Goal: Transaction & Acquisition: Purchase product/service

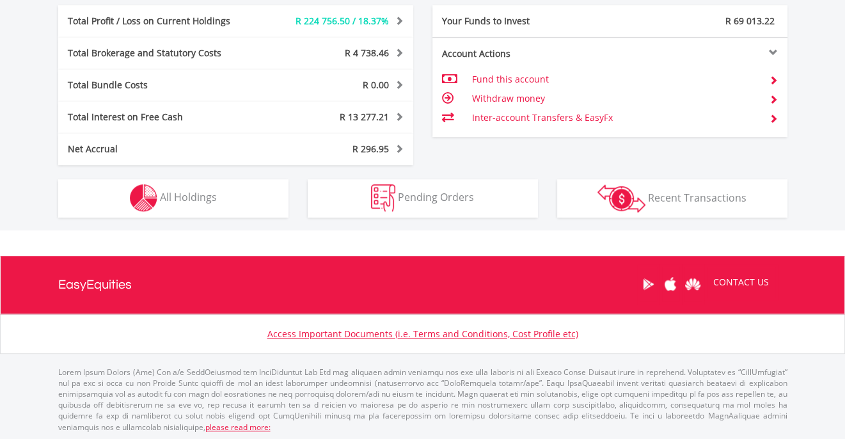
scroll to position [123, 243]
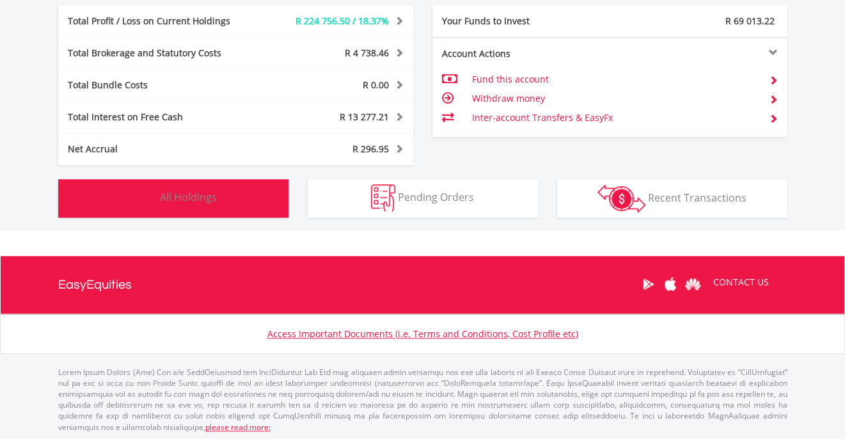
click at [256, 194] on button "Holdings All Holdings" at bounding box center [173, 198] width 230 height 38
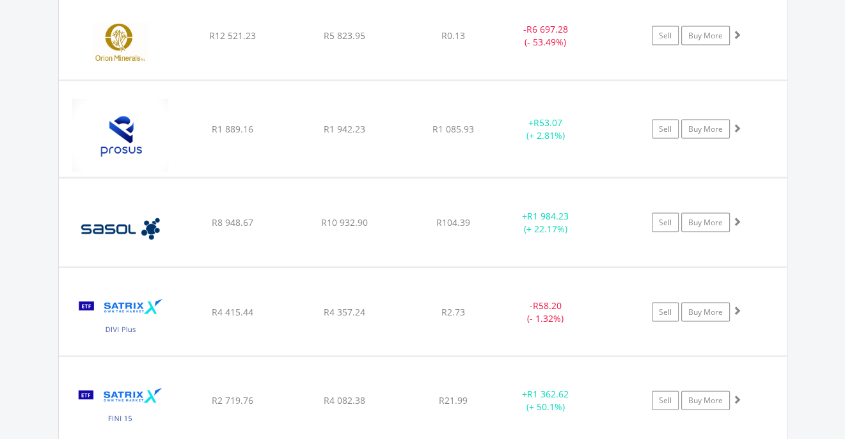
scroll to position [2269, 0]
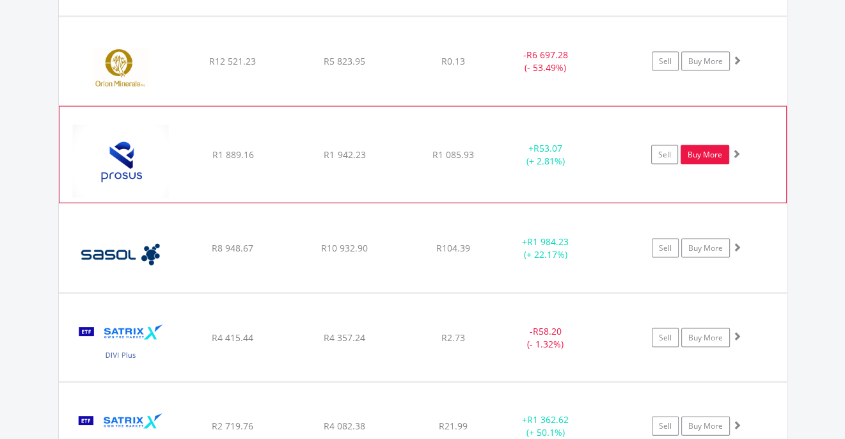
click at [717, 145] on link "Buy More" at bounding box center [704, 154] width 49 height 19
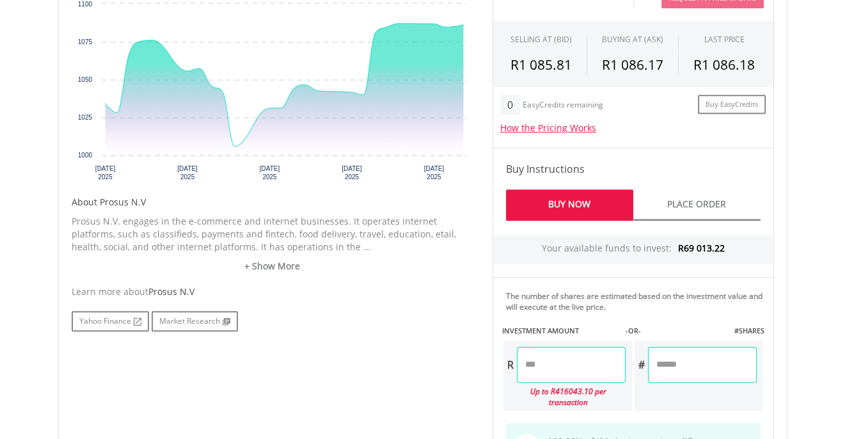
scroll to position [512, 0]
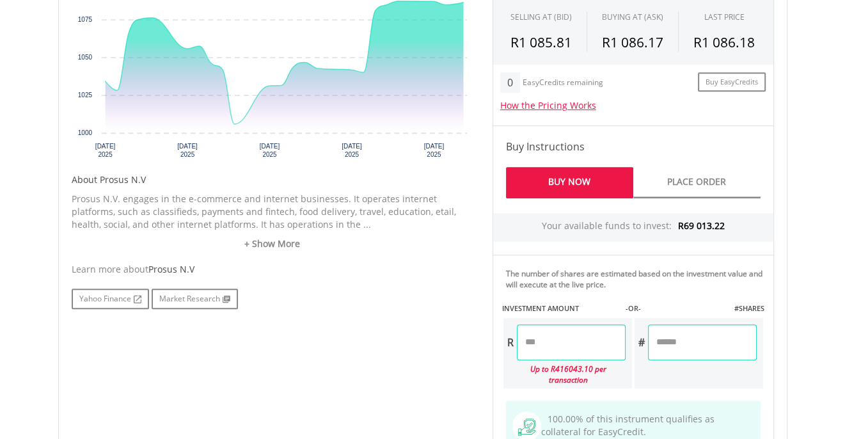
click at [564, 342] on input "number" at bounding box center [571, 342] width 109 height 36
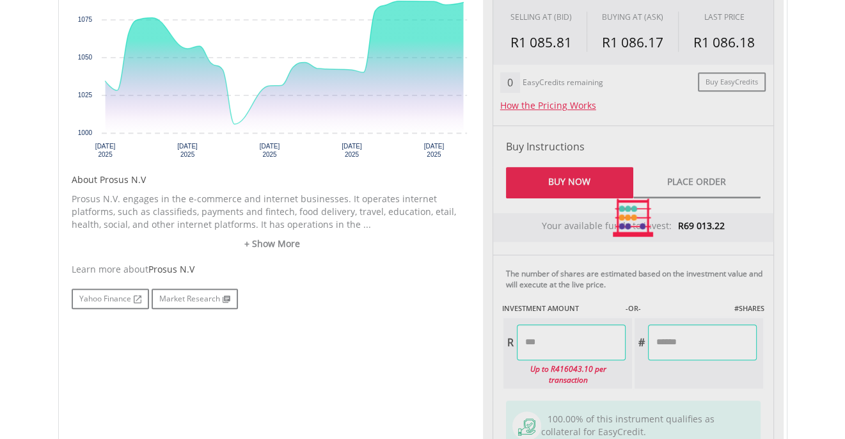
click at [361, 398] on div "No chart available. 1 MO CHANGE 5.05% DAILY CHANGE 0.15% 1M 3M 6M 1Y MAX Chart …" at bounding box center [422, 217] width 721 height 570
type input "******"
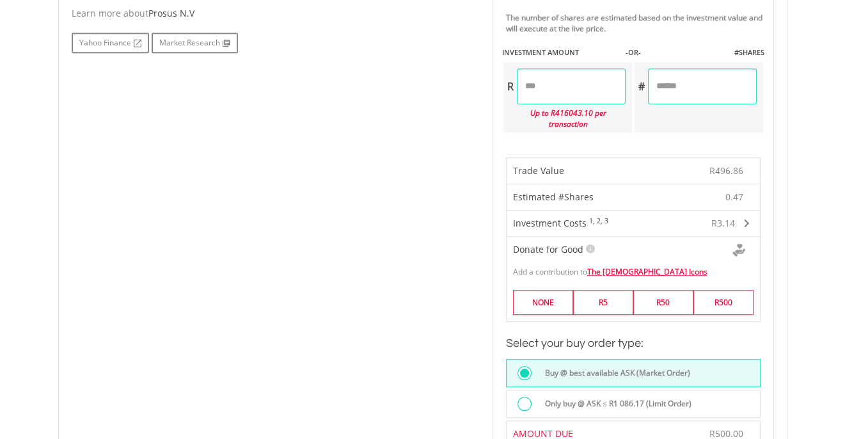
scroll to position [1023, 0]
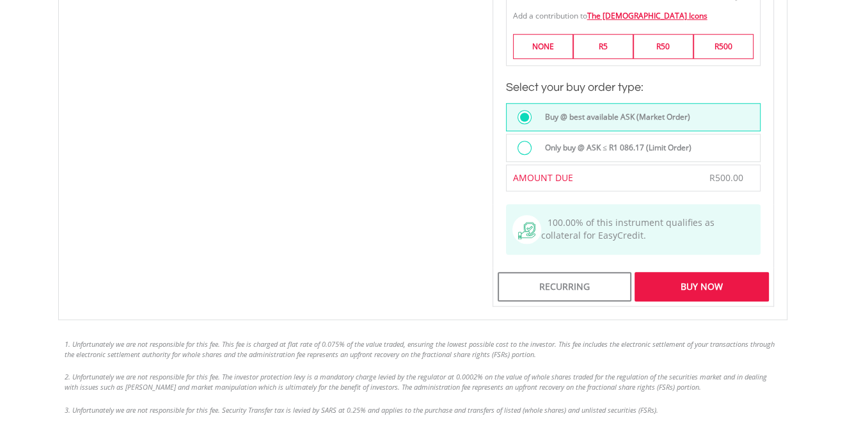
click at [689, 272] on div "Buy Now" at bounding box center [701, 286] width 134 height 29
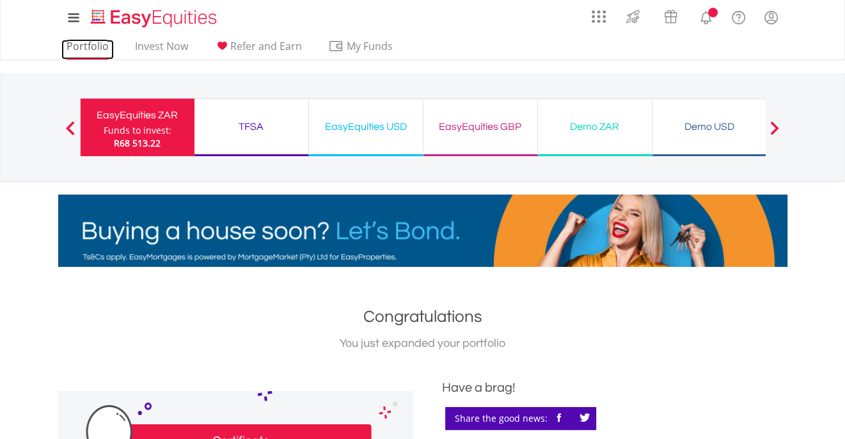
click at [92, 49] on link "Portfolio" at bounding box center [87, 50] width 52 height 20
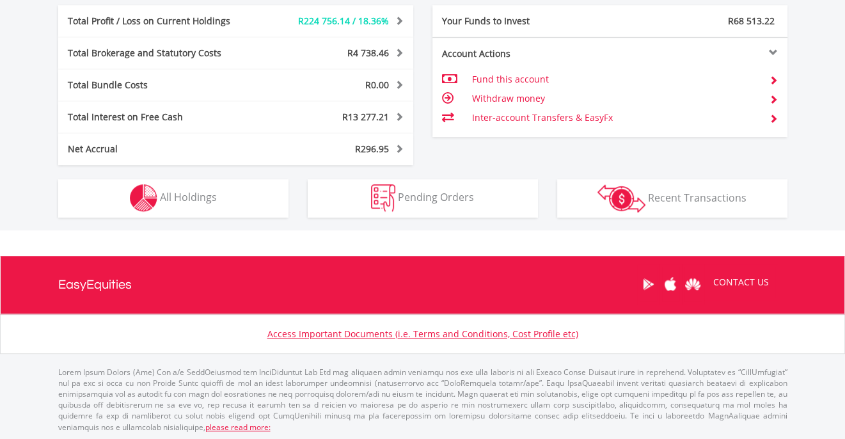
scroll to position [123, 243]
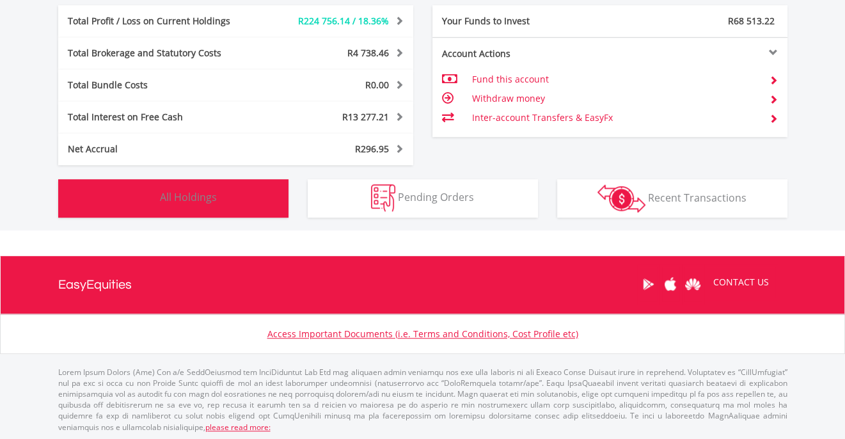
click at [246, 205] on button "Holdings All Holdings" at bounding box center [173, 198] width 230 height 38
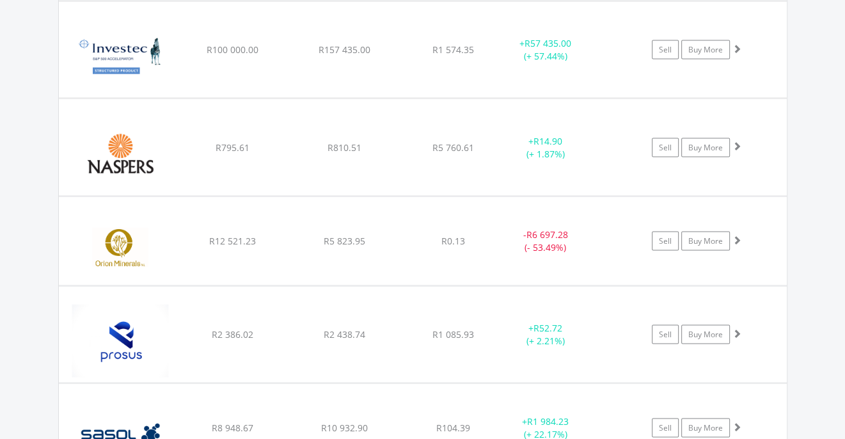
scroll to position [2127, 0]
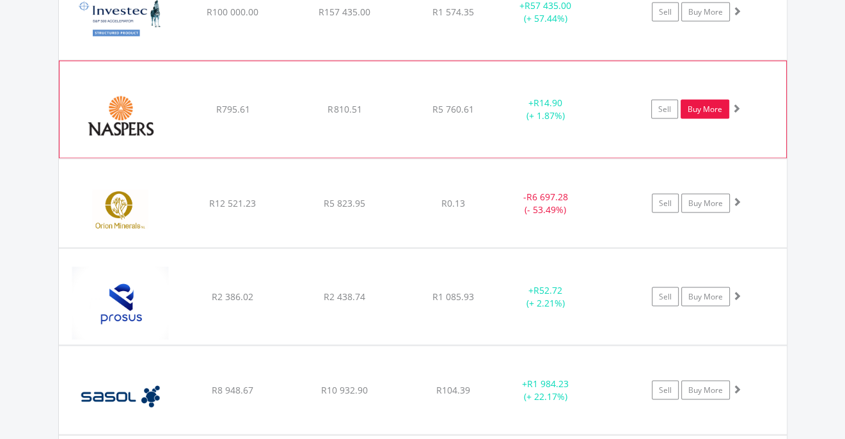
click at [702, 104] on link "Buy More" at bounding box center [704, 109] width 49 height 19
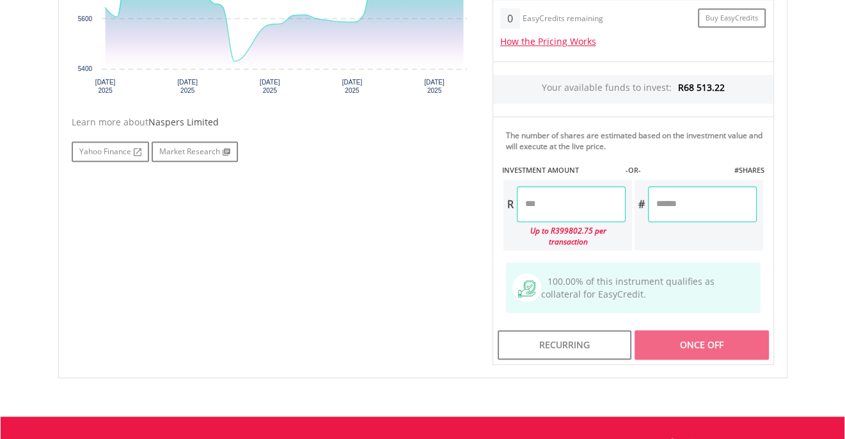
scroll to position [639, 0]
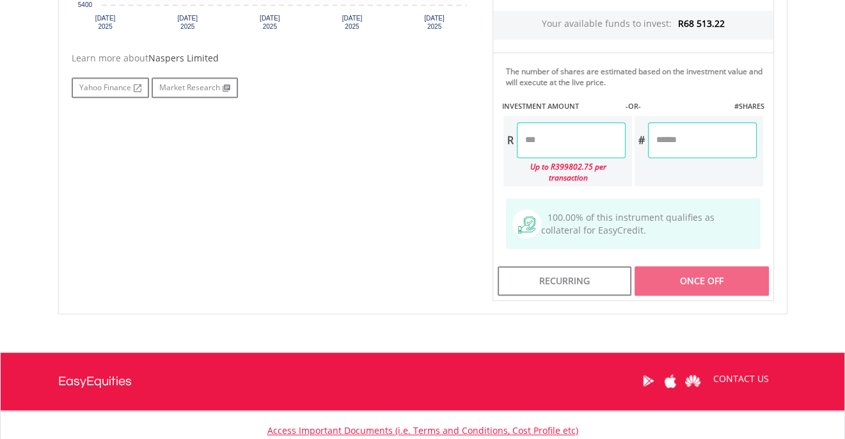
click at [561, 140] on input "number" at bounding box center [571, 140] width 109 height 36
click at [349, 199] on div "No chart available. 1 MO CHANGE 2.36% DAILY CHANGE -0.20% 1M 3M 6M 1Y MAX Chart…" at bounding box center [422, 52] width 721 height 497
type input "******"
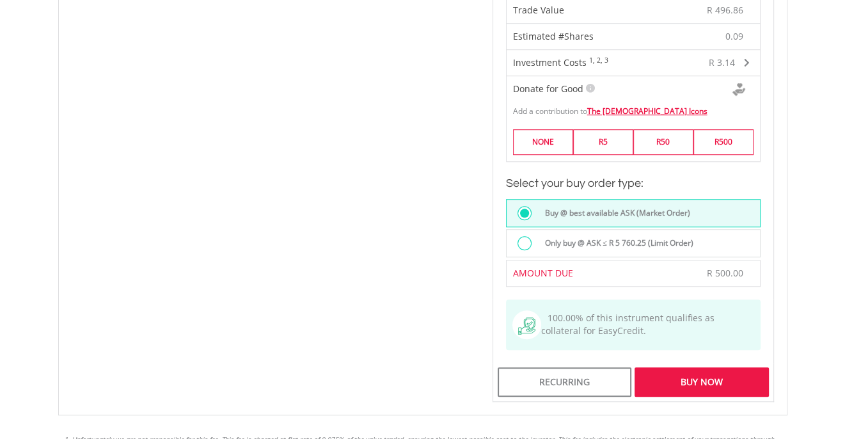
scroll to position [959, 0]
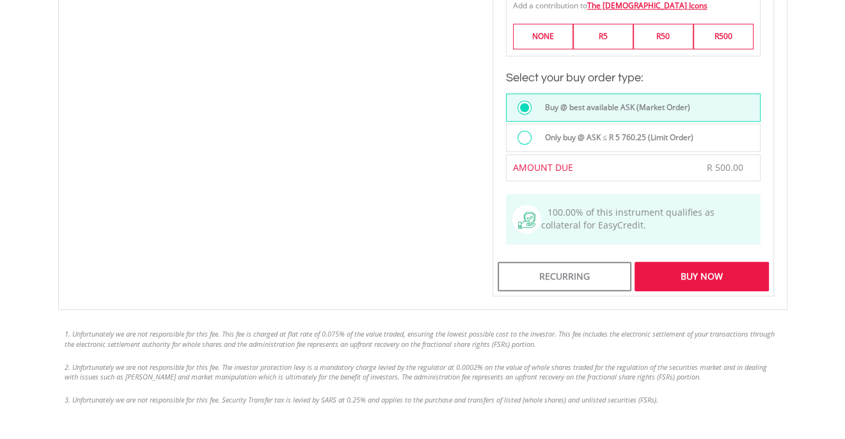
click at [757, 263] on div "Buy Now" at bounding box center [701, 276] width 134 height 29
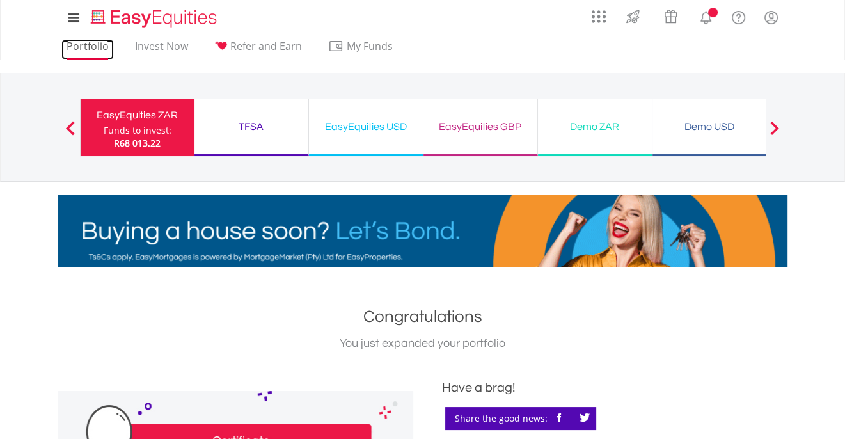
click at [91, 43] on link "Portfolio" at bounding box center [87, 50] width 52 height 20
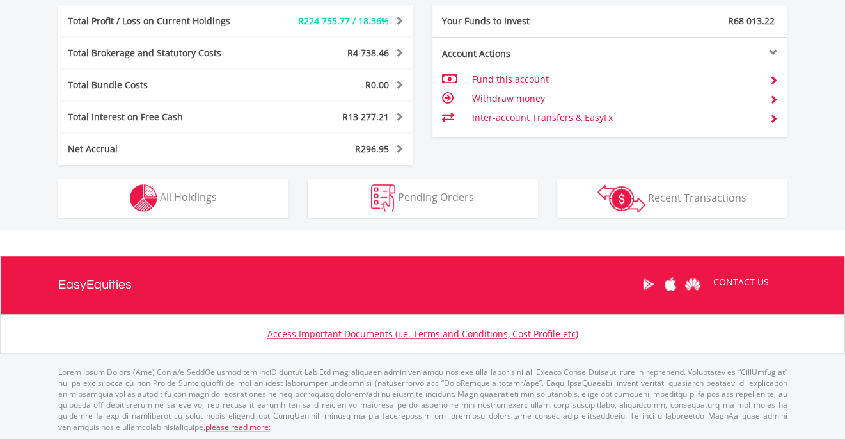
scroll to position [123, 243]
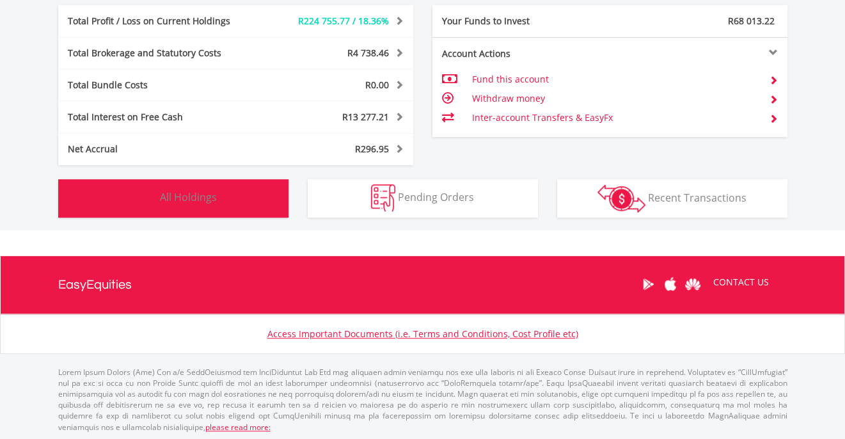
click at [225, 194] on button "Holdings All Holdings" at bounding box center [173, 198] width 230 height 38
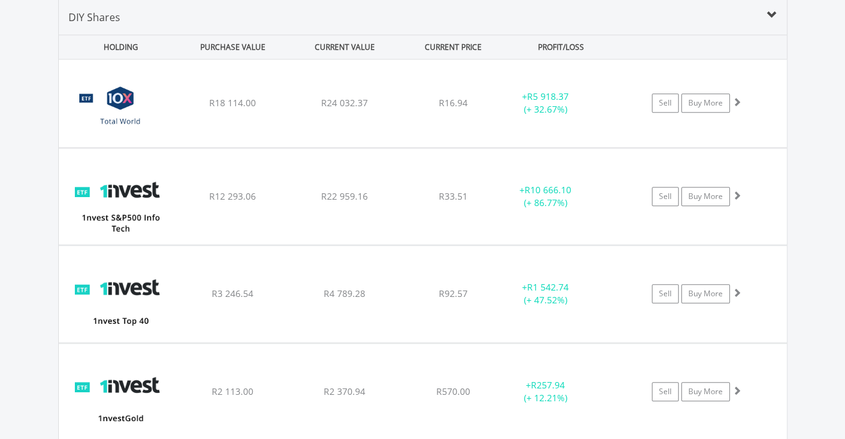
scroll to position [934, 0]
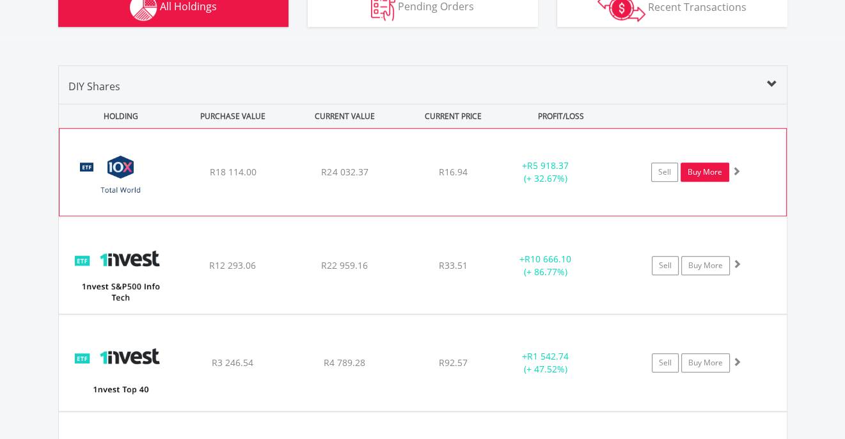
click at [706, 172] on link "Buy More" at bounding box center [704, 171] width 49 height 19
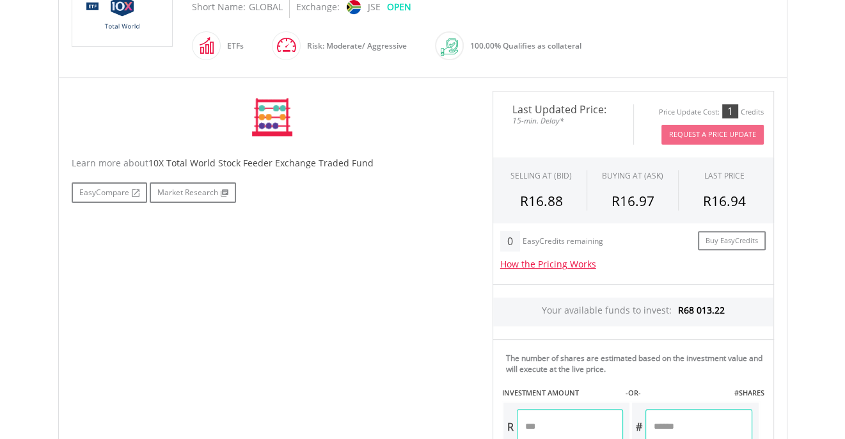
scroll to position [576, 0]
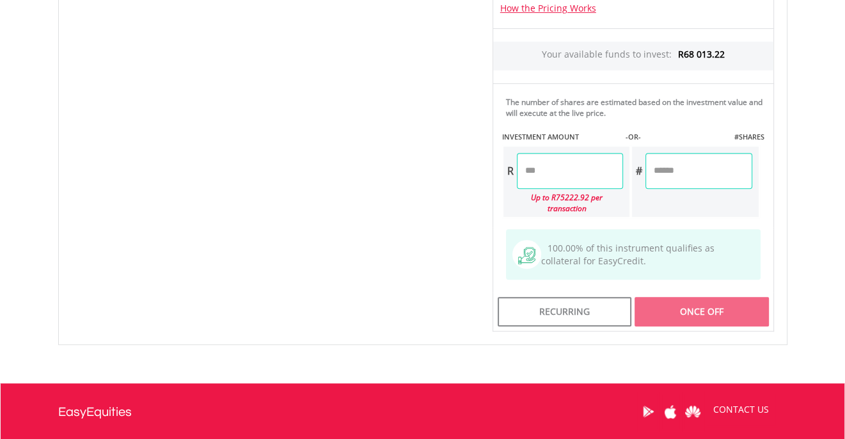
click at [595, 162] on input "number" at bounding box center [570, 171] width 106 height 36
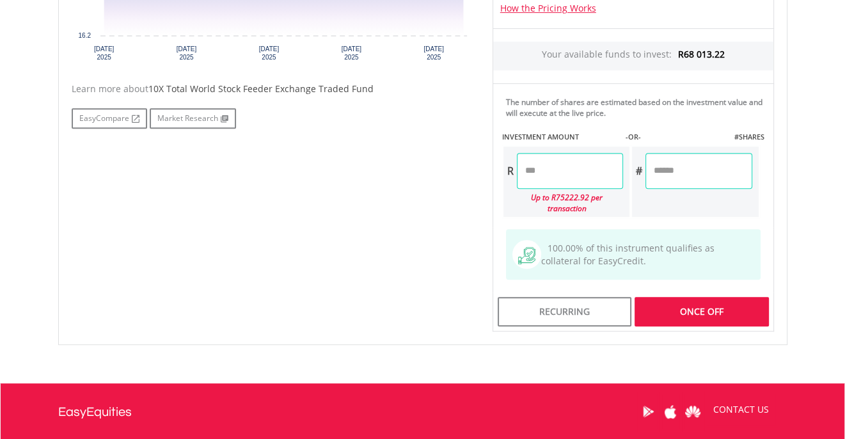
click at [663, 300] on div "Last Updated Price: 15-min. Delay* Price Update Cost: 1 Credits Request A Price…" at bounding box center [633, 83] width 301 height 497
type input "******"
type input "*******"
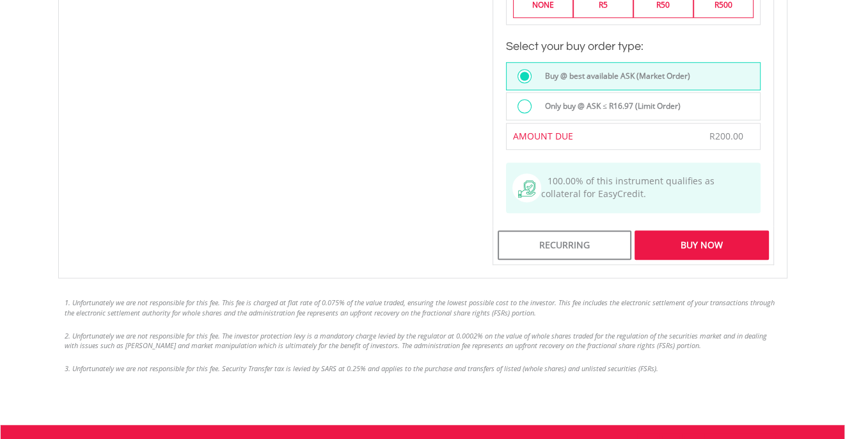
scroll to position [959, 0]
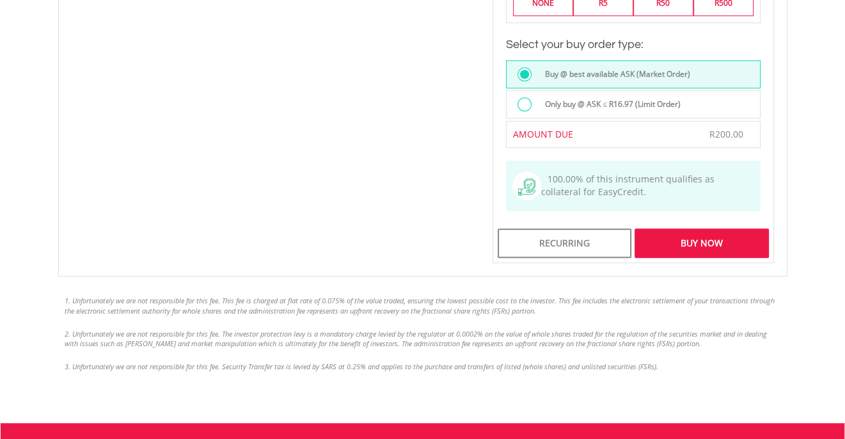
click at [673, 232] on div "Buy Now" at bounding box center [701, 242] width 134 height 29
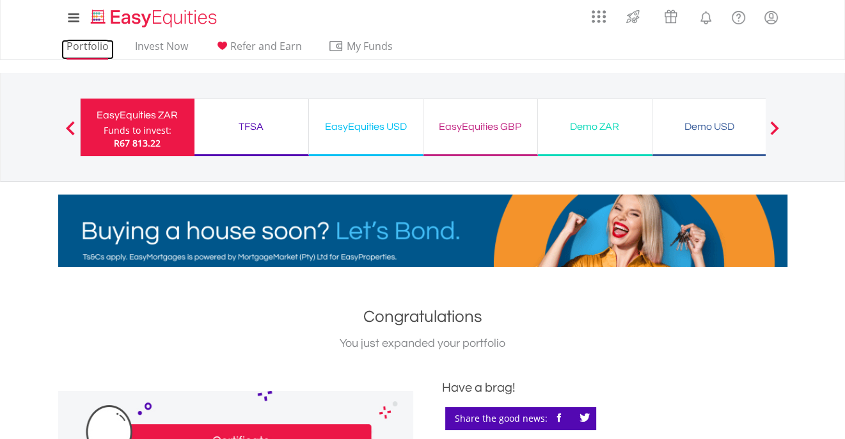
click at [83, 40] on link "Portfolio" at bounding box center [87, 50] width 52 height 20
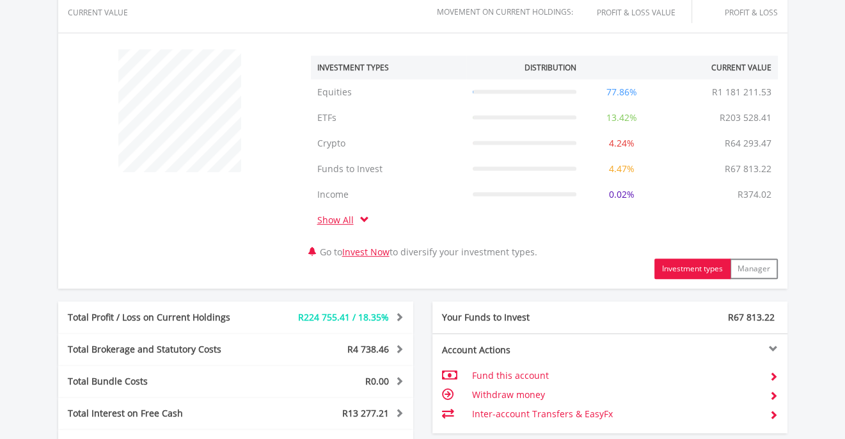
scroll to position [744, 0]
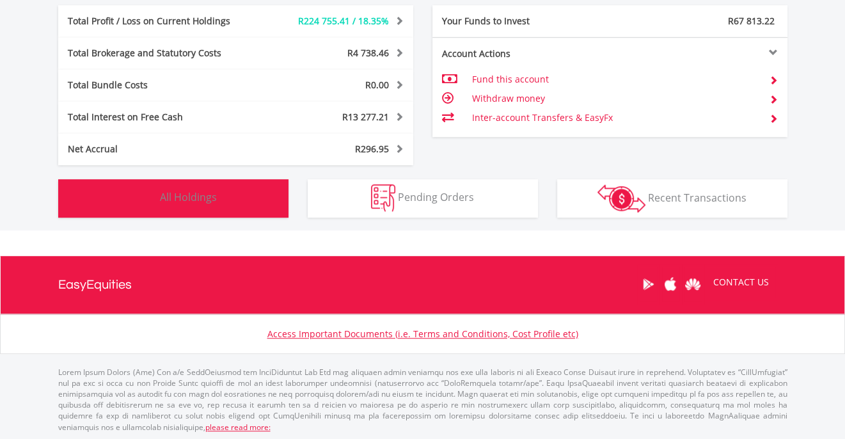
click at [226, 200] on button "Holdings All Holdings" at bounding box center [173, 198] width 230 height 38
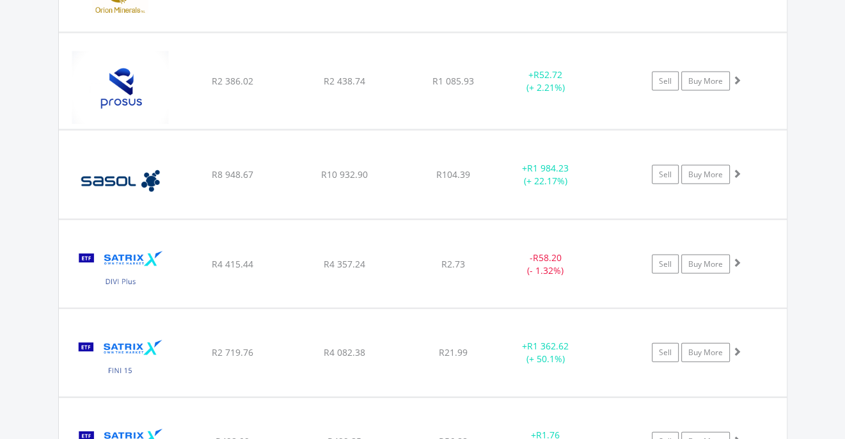
scroll to position [2406, 0]
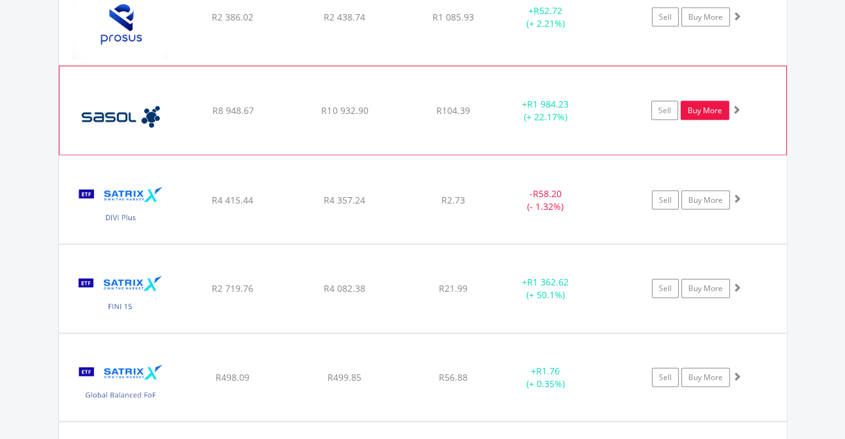
click at [714, 102] on link "Buy More" at bounding box center [704, 110] width 49 height 19
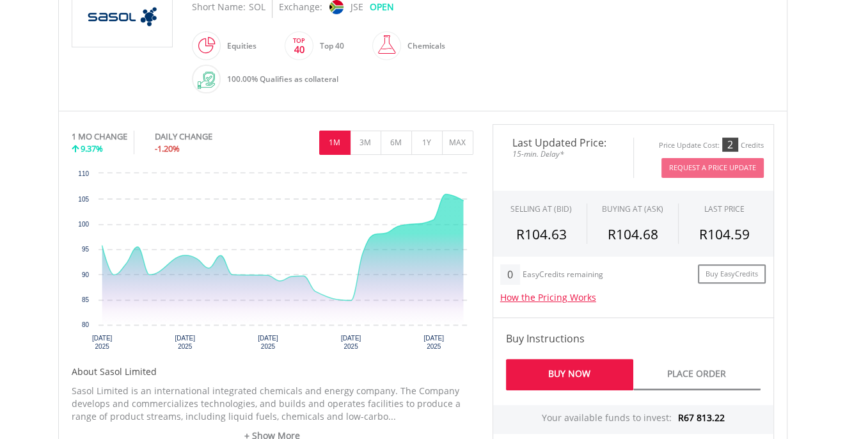
scroll to position [639, 0]
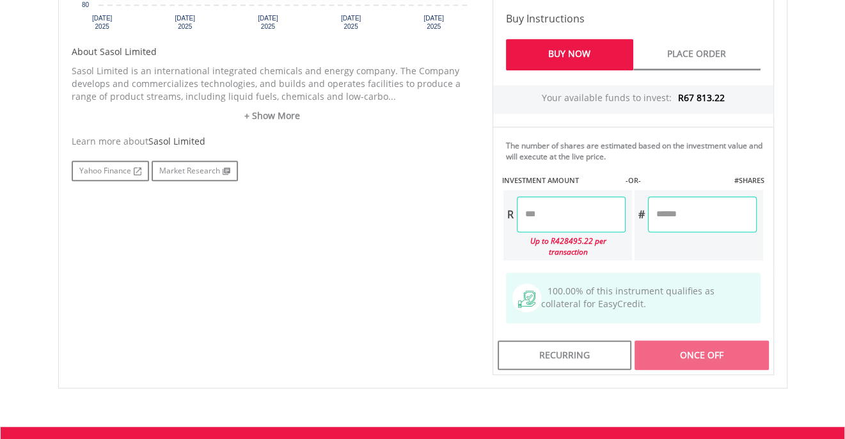
click at [556, 210] on input "number" at bounding box center [571, 214] width 109 height 36
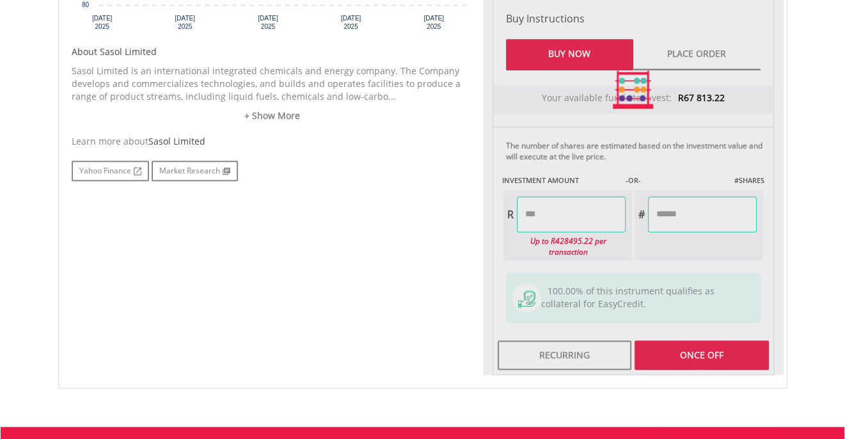
click at [389, 268] on div "No chart available. 1 MO CHANGE 9.37% DAILY CHANGE -1.20% 1M 3M 6M 1Y MAX Chart…" at bounding box center [422, 89] width 721 height 570
type input "******"
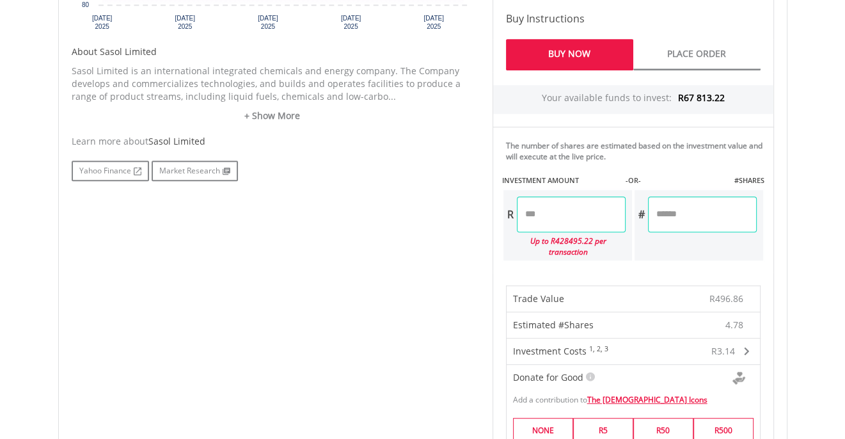
drag, startPoint x: 564, startPoint y: 214, endPoint x: 471, endPoint y: 205, distance: 93.2
click at [471, 205] on div "No chart available. 1 MO CHANGE 9.37% DAILY CHANGE -1.20% 1M 3M 6M 1Y MAX Chart…" at bounding box center [422, 247] width 721 height 886
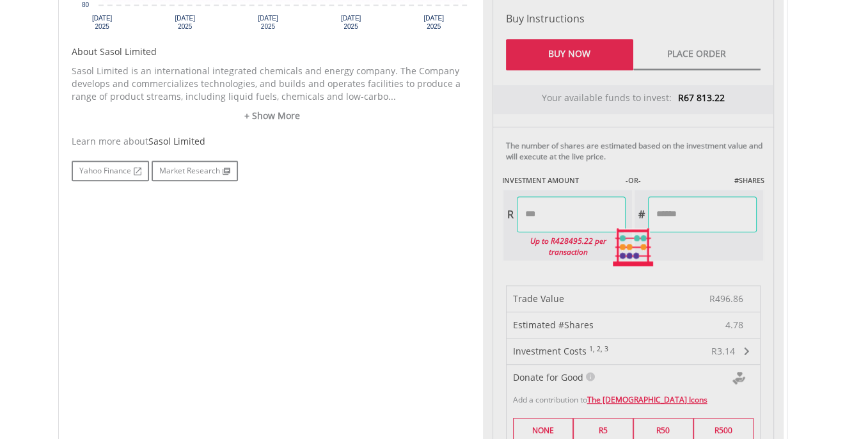
click at [393, 242] on div "No chart available. 1 MO CHANGE 9.37% DAILY CHANGE -1.20% 1M 3M 6M 1Y MAX Chart…" at bounding box center [422, 247] width 721 height 886
type input "*******"
type input "******"
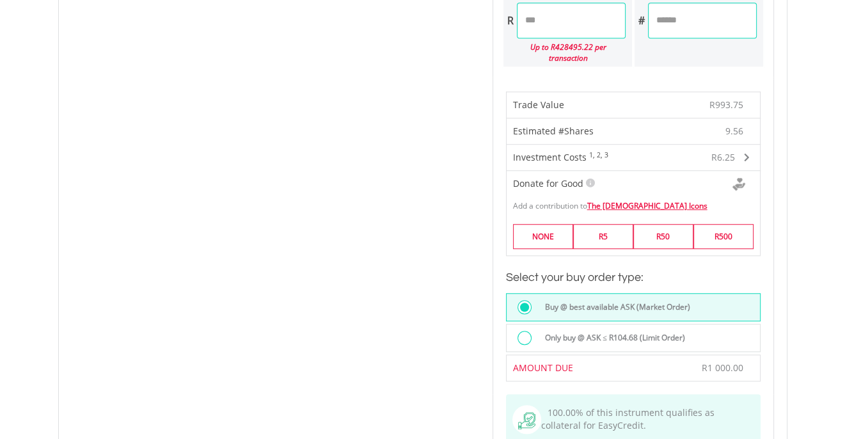
scroll to position [895, 0]
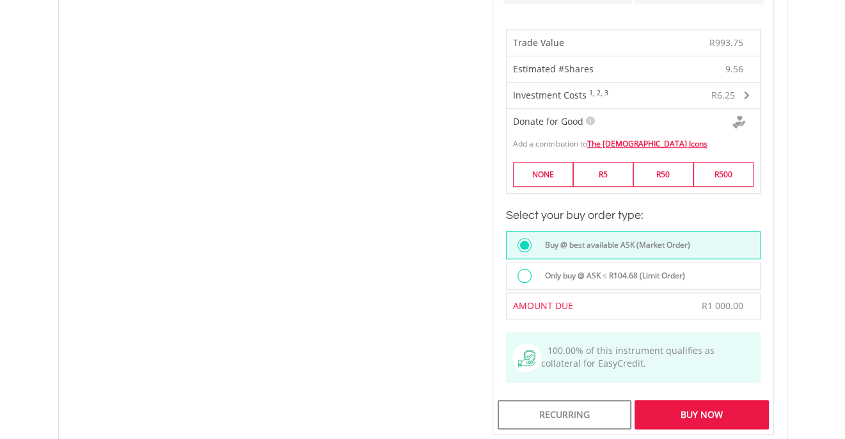
click at [679, 400] on div "Buy Now" at bounding box center [701, 414] width 134 height 29
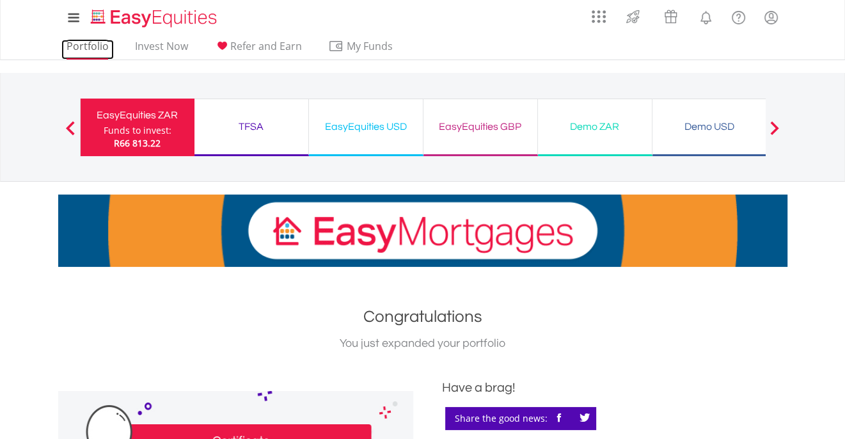
click at [86, 47] on link "Portfolio" at bounding box center [87, 50] width 52 height 20
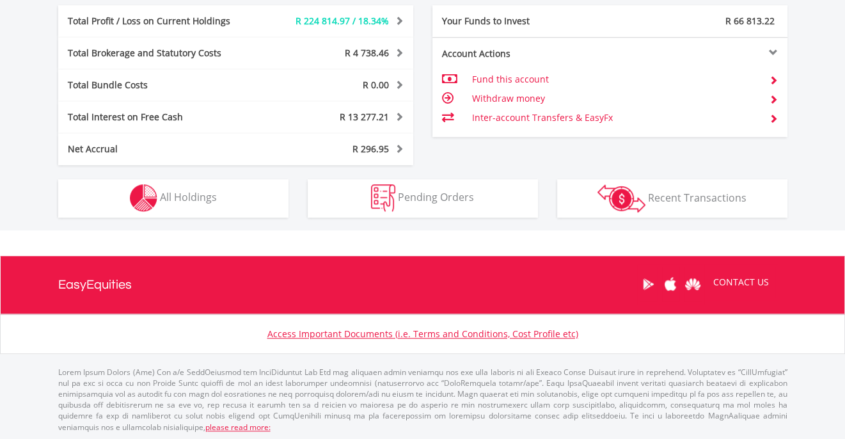
scroll to position [123, 243]
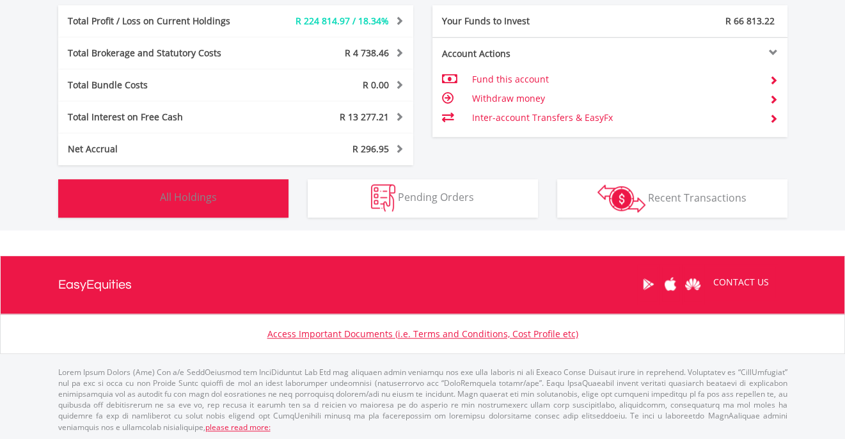
click at [260, 208] on button "Holdings All Holdings" at bounding box center [173, 198] width 230 height 38
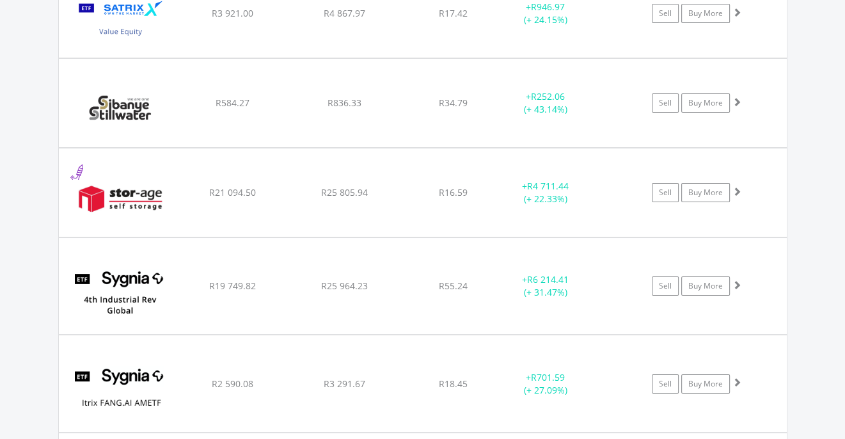
scroll to position [4156, 0]
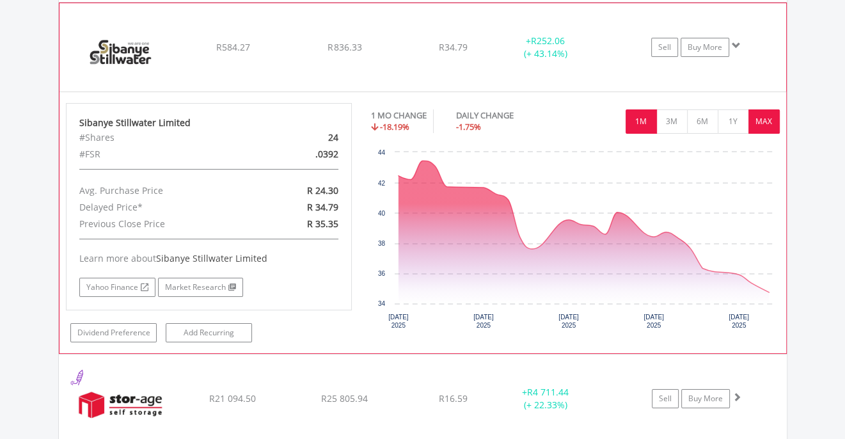
click at [765, 112] on button "MAX" at bounding box center [763, 121] width 31 height 24
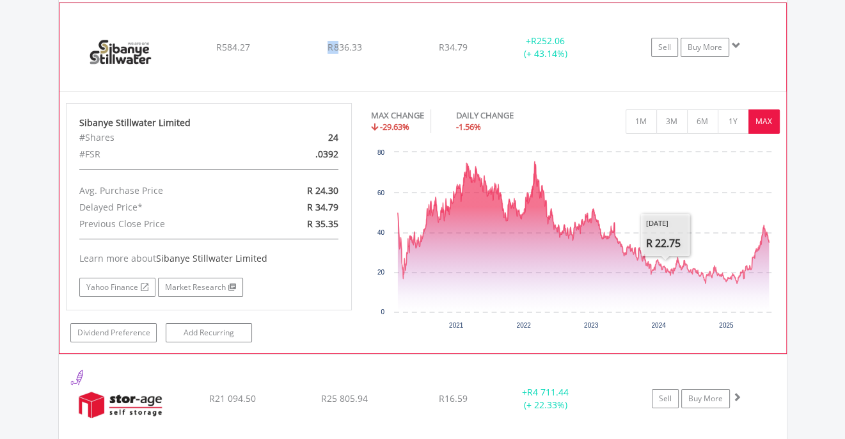
drag, startPoint x: 336, startPoint y: 35, endPoint x: 327, endPoint y: 34, distance: 9.0
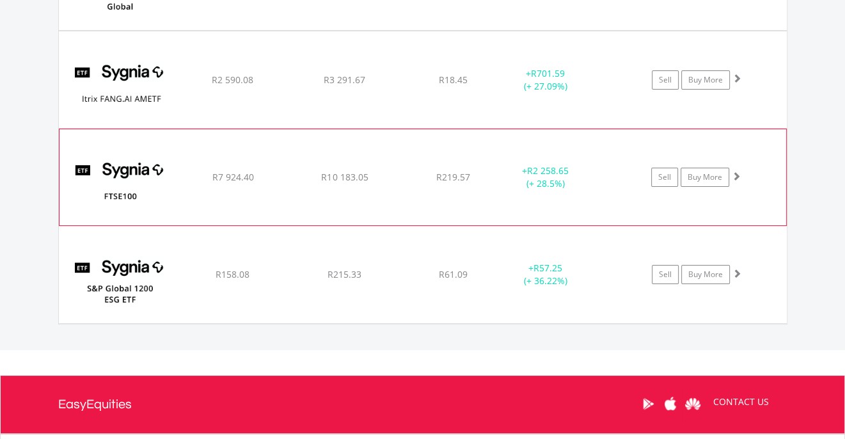
scroll to position [4412, 0]
